Goal: Task Accomplishment & Management: Complete application form

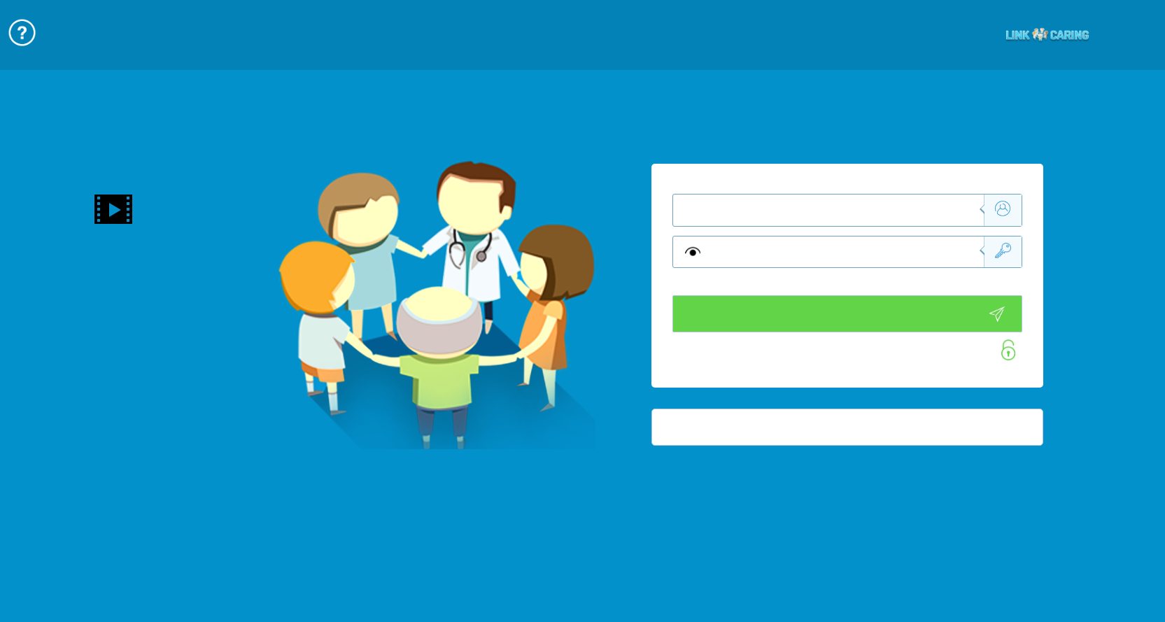
type input "התחבר עכשיו"
type input "עדיין לא? צור חשבון!"
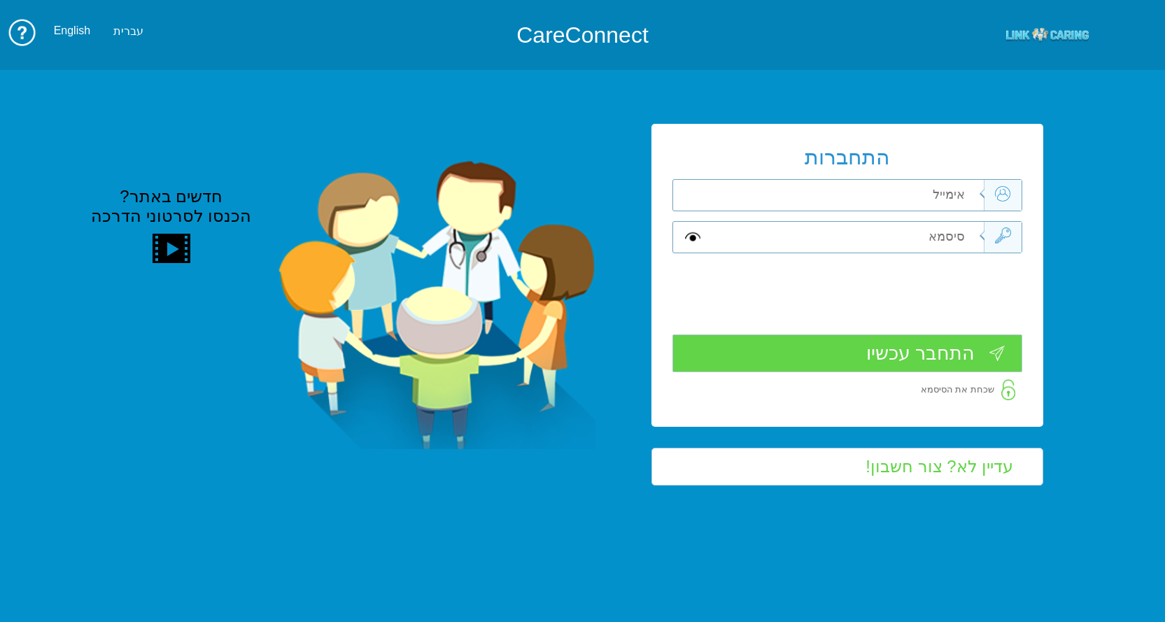
click at [932, 195] on input "text" at bounding box center [846, 195] width 276 height 31
type input "ד"
type input "[EMAIL_ADDRESS][DOMAIN_NAME]"
click at [936, 239] on input "text" at bounding box center [846, 237] width 276 height 31
type input "S"
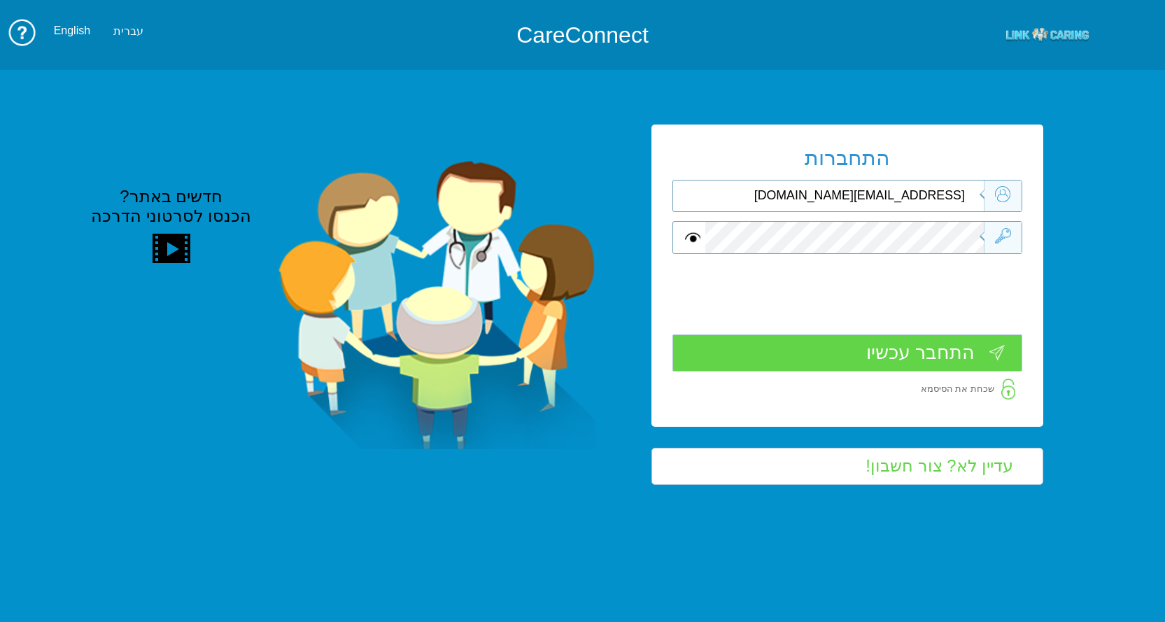
click at [899, 348] on input "התחבר עכשיו" at bounding box center [848, 353] width 350 height 37
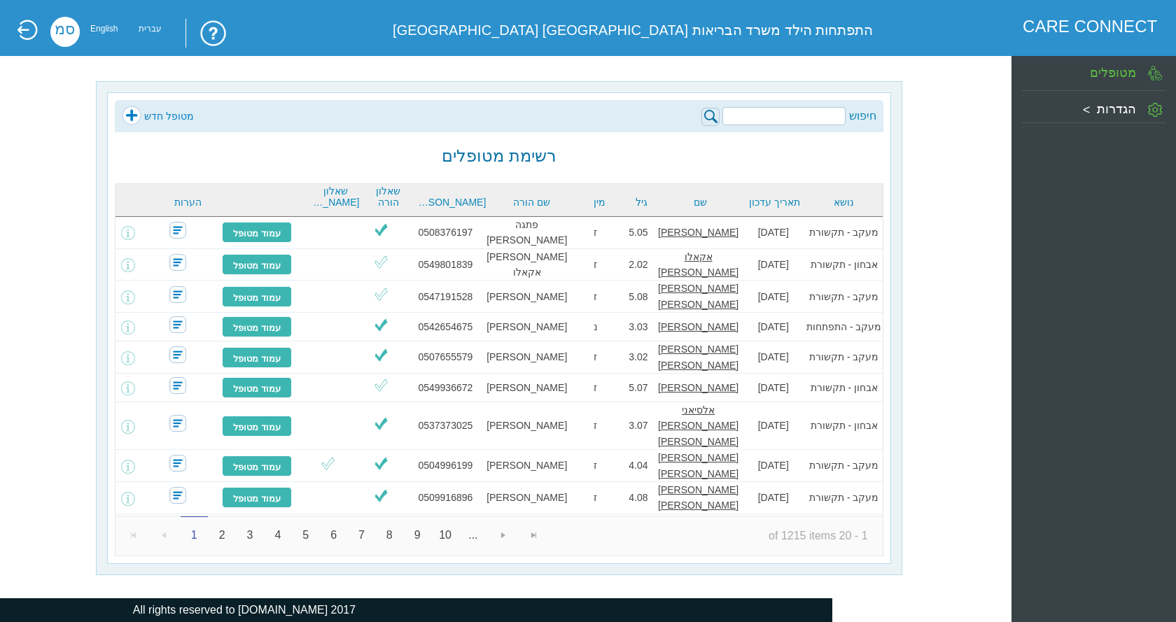
click at [152, 113] on link "מטופל חדש" at bounding box center [158, 116] width 72 height 21
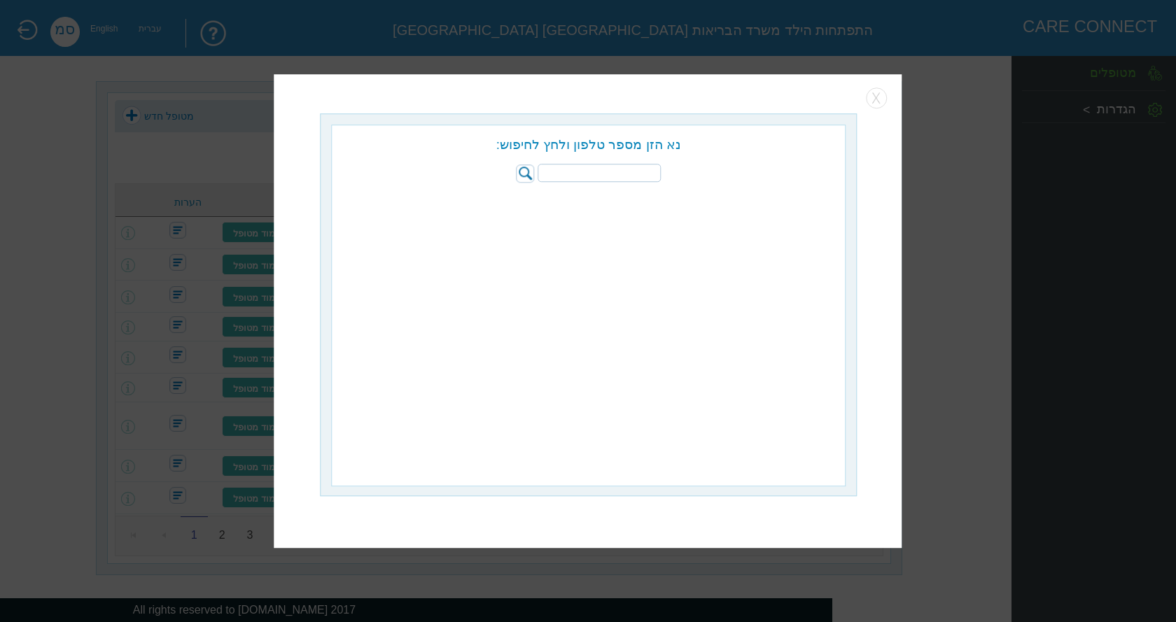
paste input "054-4962404"
type input "054-4962404"
click at [520, 167] on img at bounding box center [526, 173] width 18 height 18
click at [717, 204] on input "radio" at bounding box center [718, 202] width 14 height 14
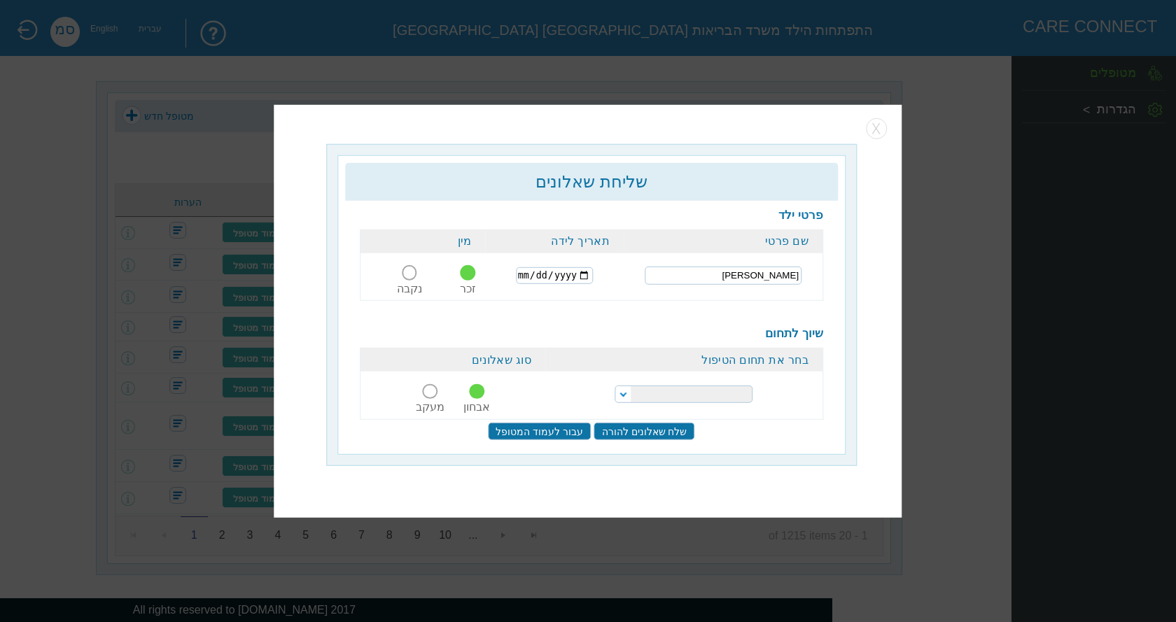
click at [705, 269] on input "[PERSON_NAME]" at bounding box center [723, 276] width 157 height 18
type input "[DATE]"
click at [714, 398] on select "הפרעות קשב וריכוז התפתחות הילד התפתחות ותקשורת" at bounding box center [683, 394] width 138 height 17
select select "18"
click at [614, 386] on select "הפרעות קשב וריכוז התפתחות הילד התפתחות ותקשורת" at bounding box center [683, 394] width 138 height 17
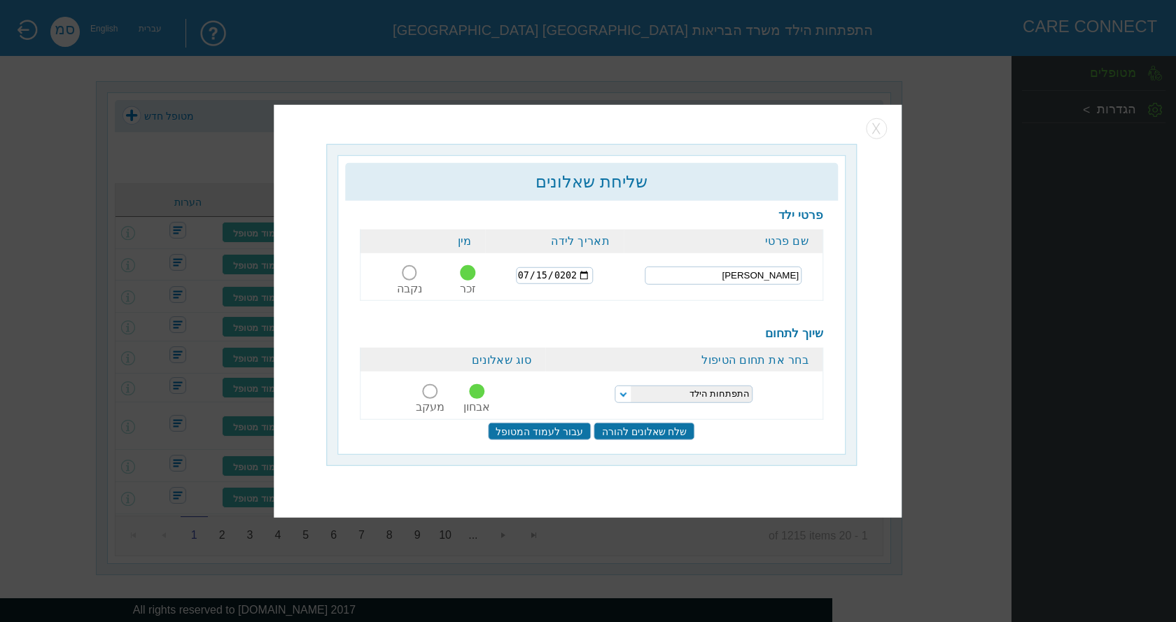
click at [642, 433] on input "שלח שאלונים להורה" at bounding box center [644, 431] width 101 height 17
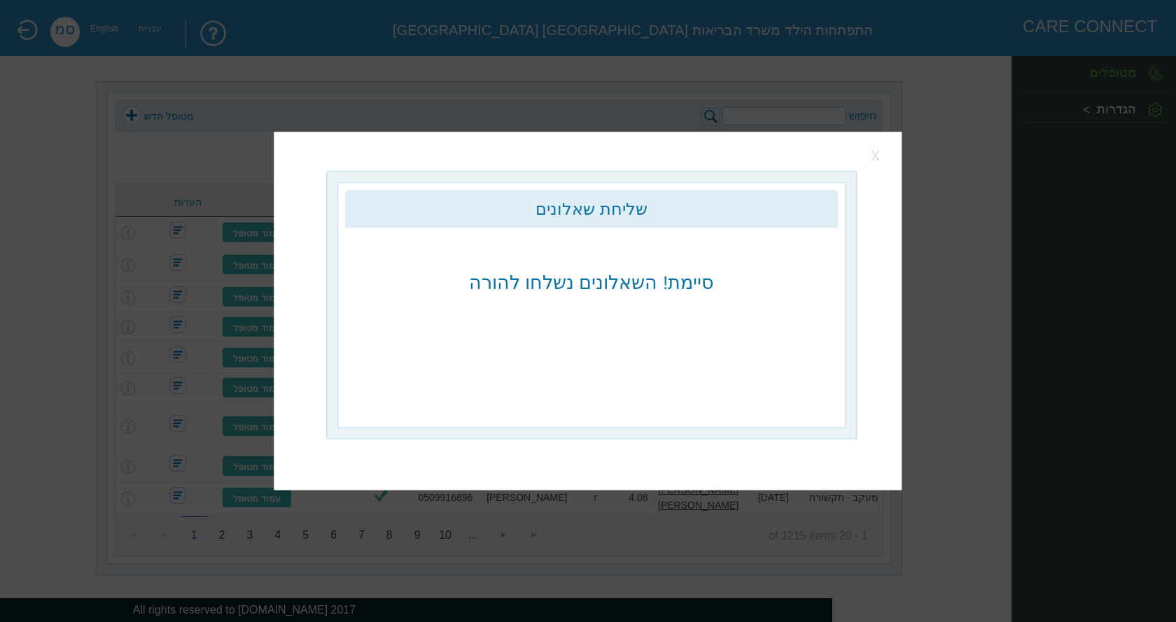
click at [871, 158] on button "button" at bounding box center [876, 156] width 21 height 21
